Goal: Information Seeking & Learning: Find specific fact

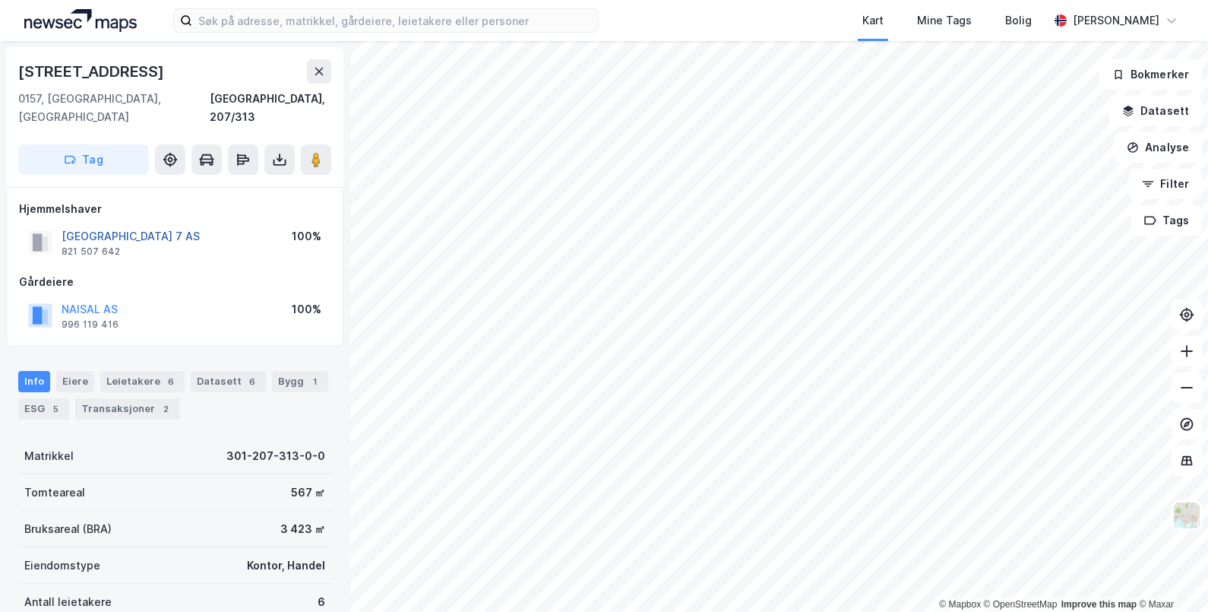
click at [0, 0] on button "[GEOGRAPHIC_DATA] 7 AS" at bounding box center [0, 0] width 0 height 0
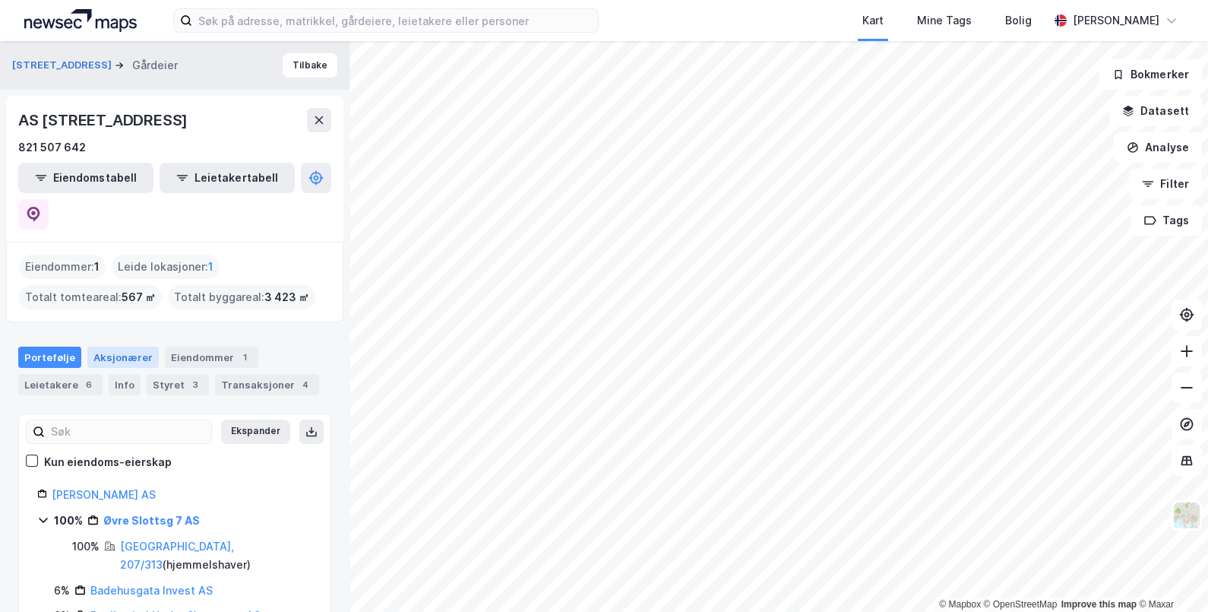
click at [141, 347] on div "Aksjonærer" at bounding box center [122, 357] width 71 height 21
